Goal: Find specific page/section: Locate a particular part of the current website

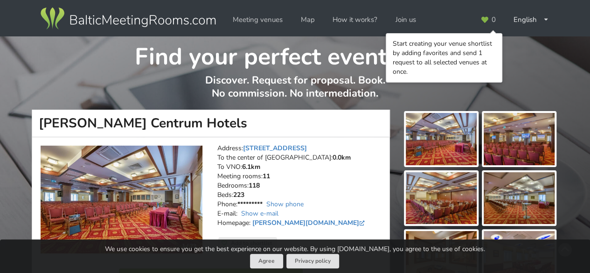
drag, startPoint x: 325, startPoint y: 148, endPoint x: 243, endPoint y: 152, distance: 81.7
click at [243, 152] on address "Address: [STREET_ADDRESS] To the center of [GEOGRAPHIC_DATA]: 0.0km To VNO: 6.1…" at bounding box center [300, 190] width 166 height 93
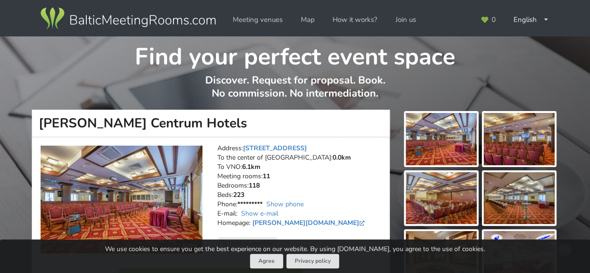
copy address "[STREET_ADDRESS]"
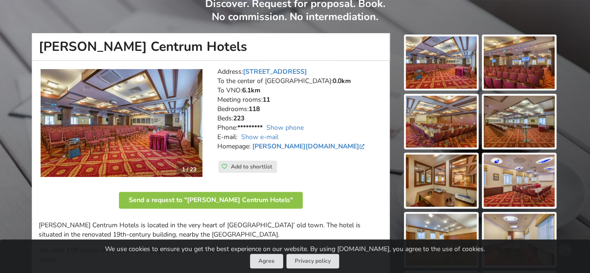
scroll to position [187, 0]
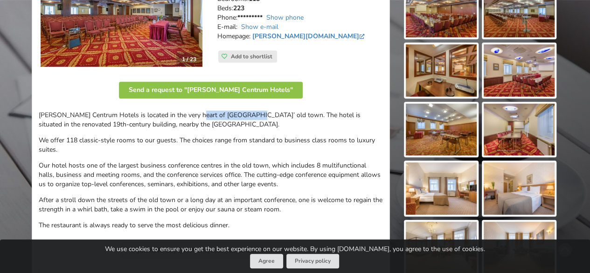
drag, startPoint x: 190, startPoint y: 113, endPoint x: 239, endPoint y: 116, distance: 48.6
click at [239, 116] on p "[PERSON_NAME] Centrum Hotels is located in the very heart of [GEOGRAPHIC_DATA]’…" at bounding box center [211, 120] width 344 height 19
copy p "[GEOGRAPHIC_DATA]’ old town."
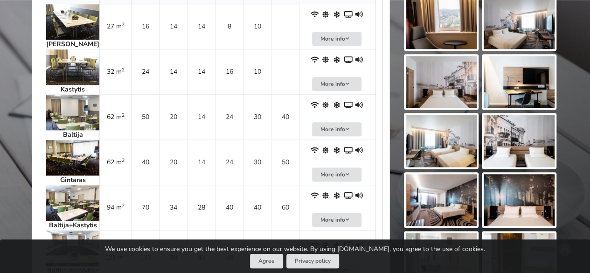
scroll to position [233, 0]
